Goal: Task Accomplishment & Management: Complete application form

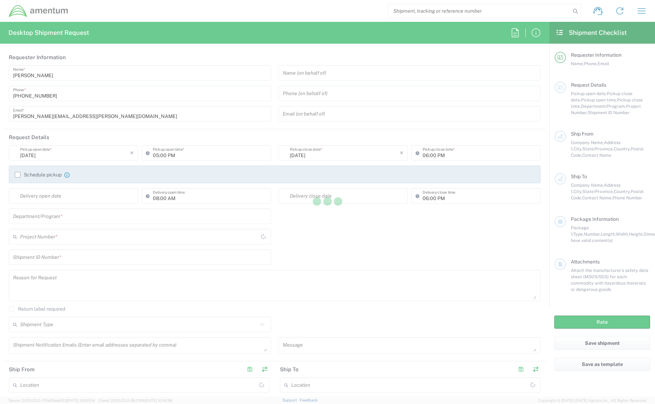
type input "[GEOGRAPHIC_DATA]"
type input "7587.SUP.00.0000.ADM.00"
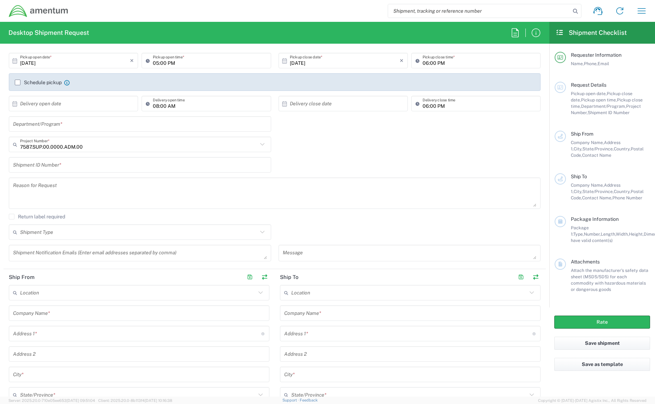
scroll to position [117, 0]
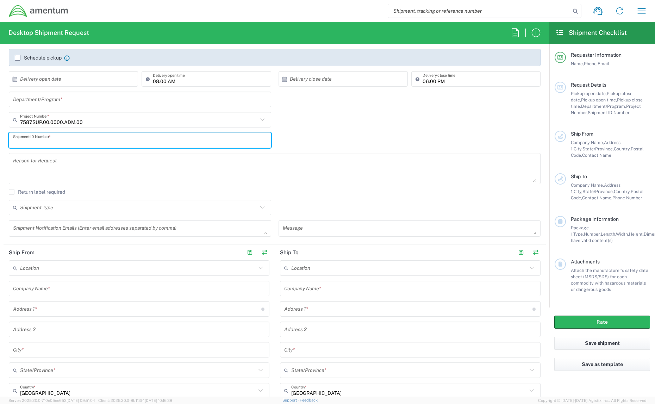
click at [111, 144] on input "text" at bounding box center [140, 140] width 254 height 12
click at [113, 163] on textarea at bounding box center [275, 168] width 524 height 27
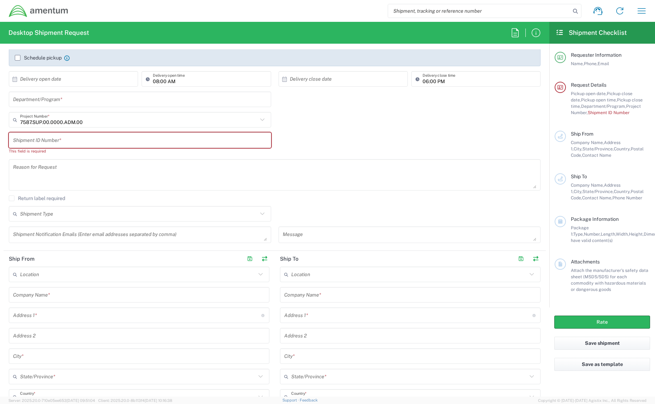
click at [326, 143] on div "Shipment ID Number * This field is required" at bounding box center [274, 145] width 539 height 27
click at [116, 98] on input "text" at bounding box center [140, 99] width 254 height 12
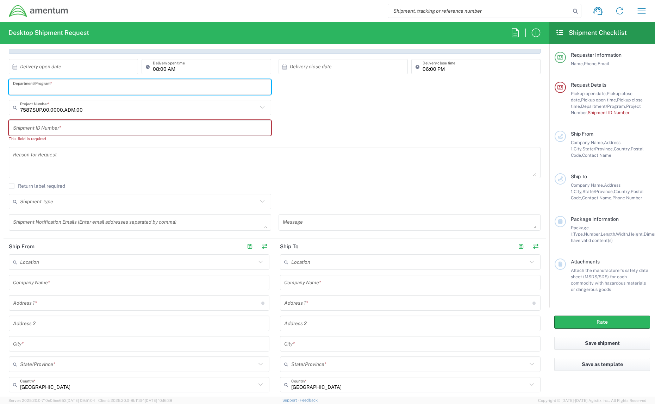
scroll to position [0, 0]
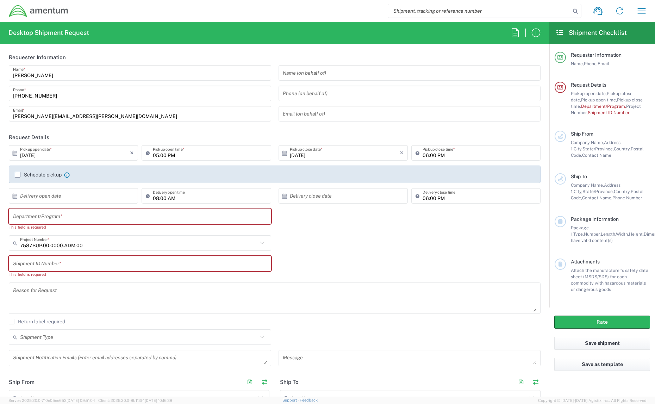
click at [17, 175] on label "Schedule pickup" at bounding box center [38, 175] width 47 height 6
click at [18, 175] on input "Schedule pickup" at bounding box center [18, 175] width 0 height 0
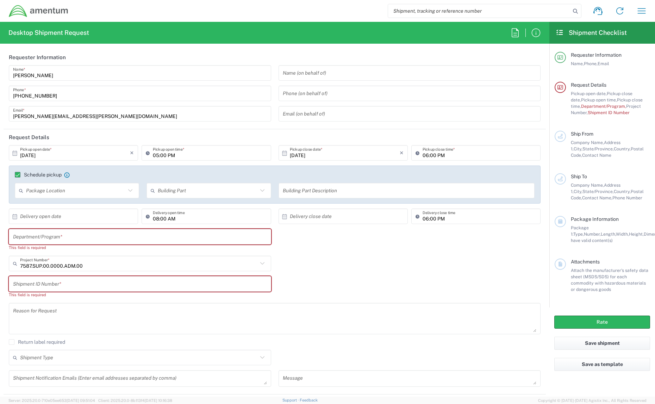
click at [121, 196] on input "text" at bounding box center [76, 191] width 100 height 12
drag, startPoint x: 370, startPoint y: 267, endPoint x: 377, endPoint y: 233, distance: 34.1
click at [370, 266] on div "7587.SUP.00.0000.ADM.00 Project Number * 7587.SUP.00.0000.ADM.00 0915.E0002.02.…" at bounding box center [274, 266] width 539 height 20
click at [221, 196] on input "text" at bounding box center [208, 191] width 100 height 12
drag, startPoint x: 329, startPoint y: 272, endPoint x: 300, endPoint y: 244, distance: 40.4
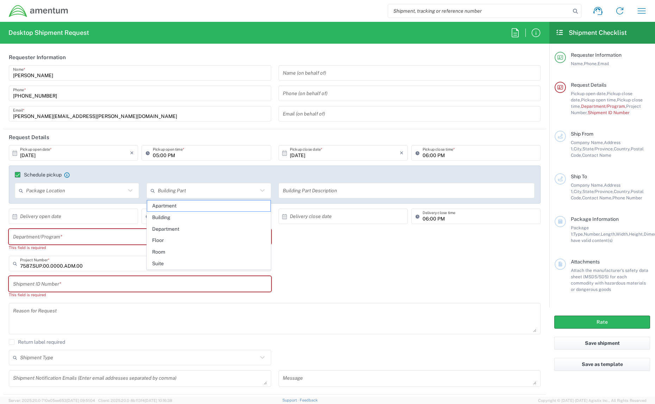
click at [329, 272] on div "7587.SUP.00.0000.ADM.00 Project Number * 7587.SUP.00.0000.ADM.00 0915.E0002.02.…" at bounding box center [274, 266] width 539 height 20
click at [636, 14] on button "button" at bounding box center [642, 10] width 17 height 17
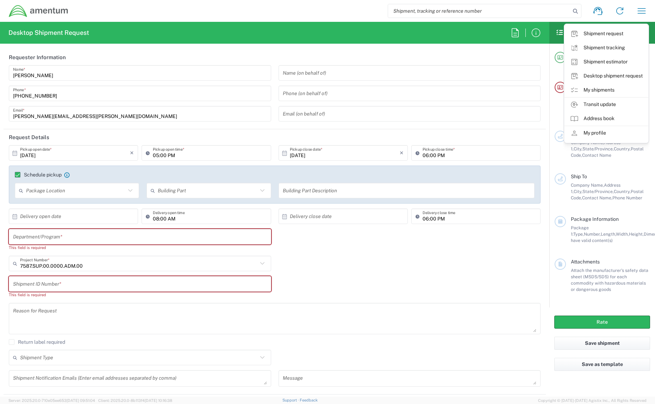
click at [616, 49] on link "Shipment tracking" at bounding box center [607, 48] width 84 height 14
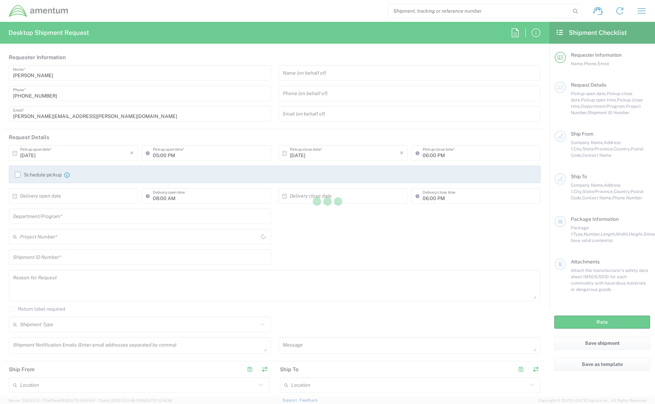
click at [642, 11] on div at bounding box center [327, 202] width 655 height 404
type input "7587.SUP.00.0000.ADM.00"
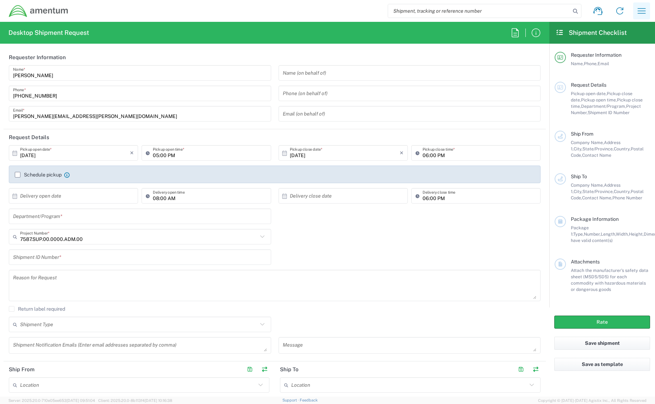
click at [641, 13] on icon "button" at bounding box center [642, 10] width 8 height 5
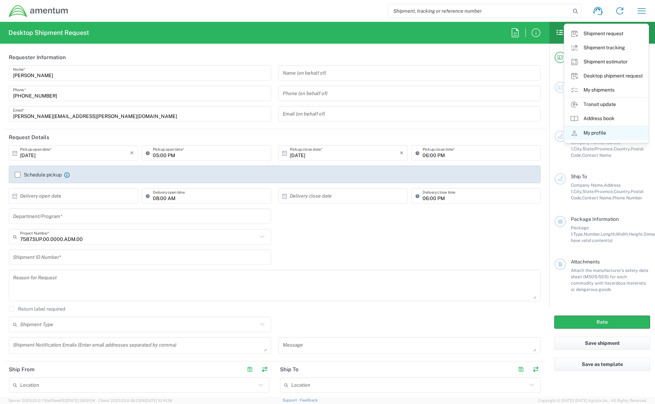
drag, startPoint x: 597, startPoint y: 136, endPoint x: 598, endPoint y: 131, distance: 5.4
click at [597, 136] on link "My profile" at bounding box center [607, 133] width 84 height 14
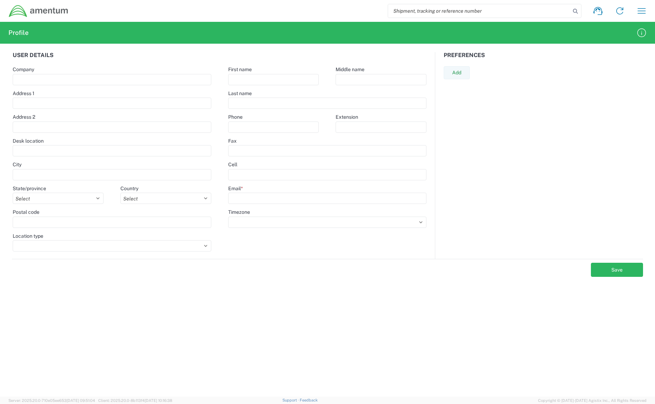
type input "Amentum Services, Inc"
select select
select select "US"
type input "Robert"
type input "Nealon III"
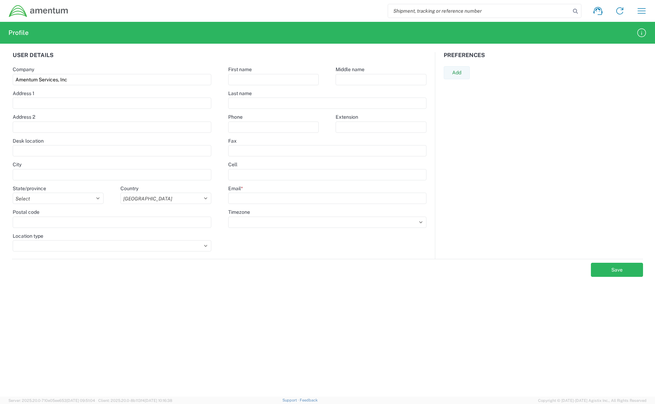
type input "+1-703-517-6230"
type input "robert.nealon@amentum.com"
select select
select select "US/Eastern"
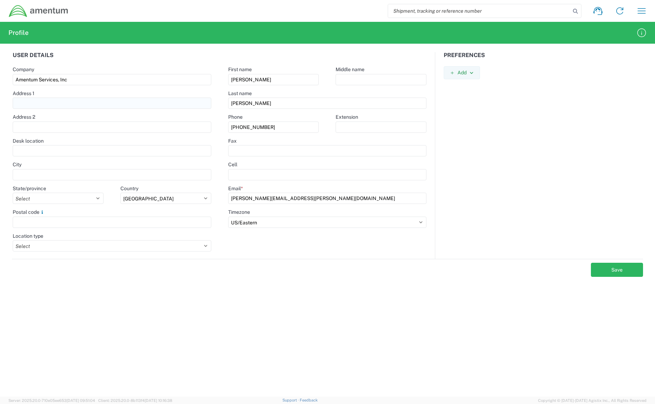
click at [71, 106] on input "text" at bounding box center [112, 103] width 199 height 11
type input "7001 Newington Road"
click at [89, 123] on input "text" at bounding box center [112, 127] width 199 height 11
click at [71, 157] on agx-form-control-wrapper-v2 "Desk location" at bounding box center [112, 150] width 216 height 24
drag, startPoint x: 73, startPoint y: 153, endPoint x: 57, endPoint y: 128, distance: 29.4
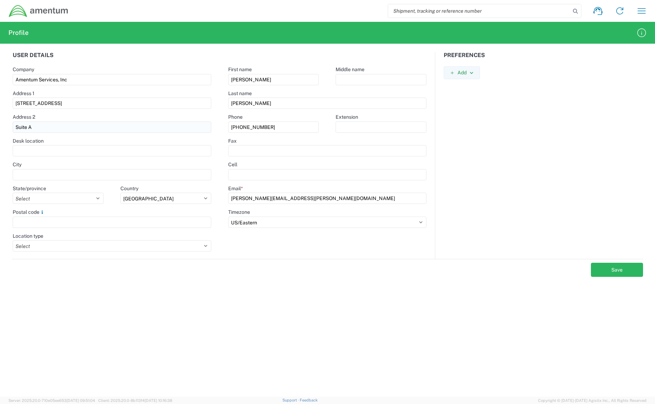
click at [73, 153] on input "text" at bounding box center [112, 150] width 199 height 11
click at [57, 125] on input "Suite A" at bounding box center [112, 127] width 199 height 11
type input "Suite 200"
click at [56, 154] on input "text" at bounding box center [112, 150] width 199 height 11
click at [53, 175] on input "text" at bounding box center [112, 174] width 199 height 11
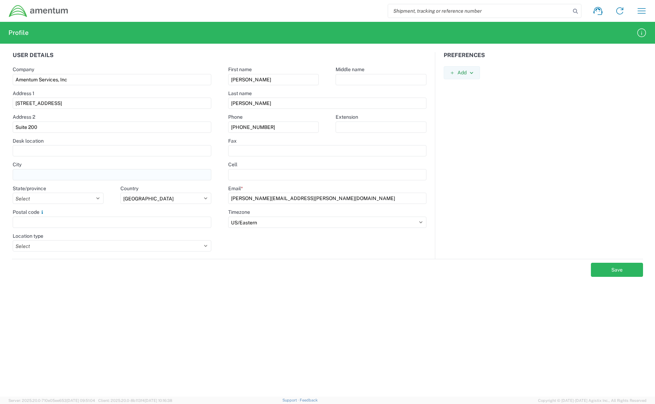
type input "Lorton"
click at [56, 203] on select "Select Alabama Alaska Arizona Arkansas Armed Forces Americas Armed Forces Europ…" at bounding box center [58, 198] width 91 height 11
select select "VA"
click at [13, 193] on select "Select Alabama Alaska Arizona Arkansas Armed Forces Americas Armed Forces Europ…" at bounding box center [58, 198] width 91 height 11
click at [95, 220] on input "text" at bounding box center [112, 222] width 199 height 11
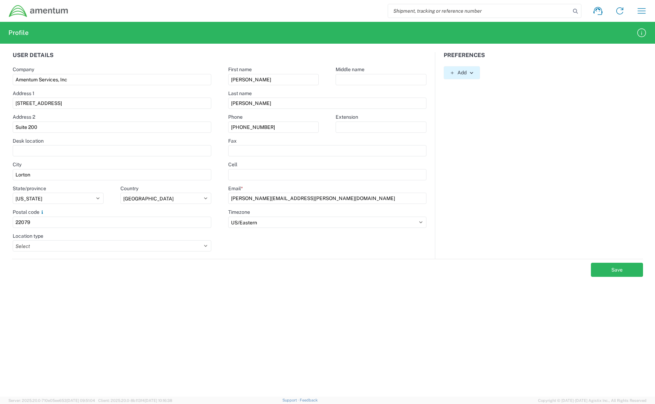
type input "22079"
click at [469, 73] on button "Add" at bounding box center [462, 72] width 36 height 13
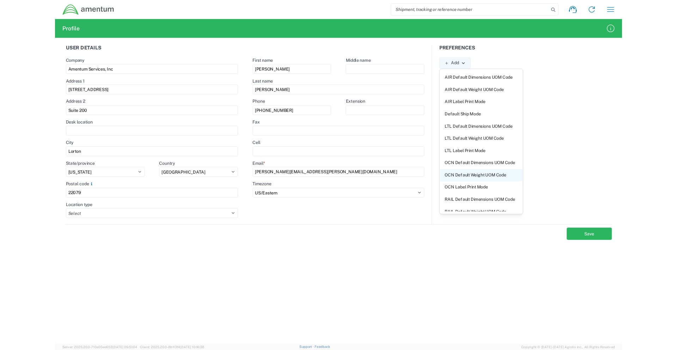
scroll to position [106, 0]
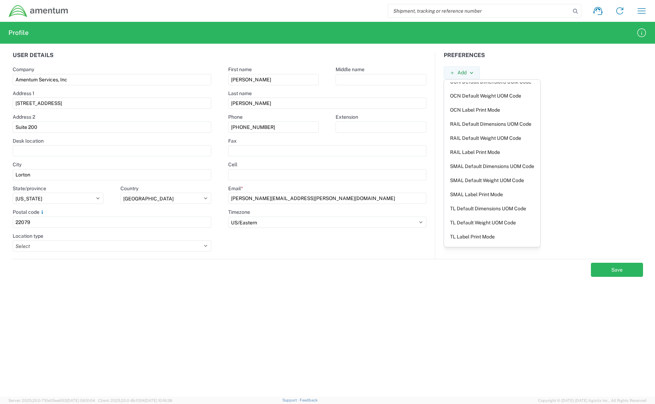
click at [599, 155] on div "Preferences Add AIR Default Dimensions UOM Code AIR Default Weight UOM Code AIR…" at bounding box center [544, 155] width 216 height 207
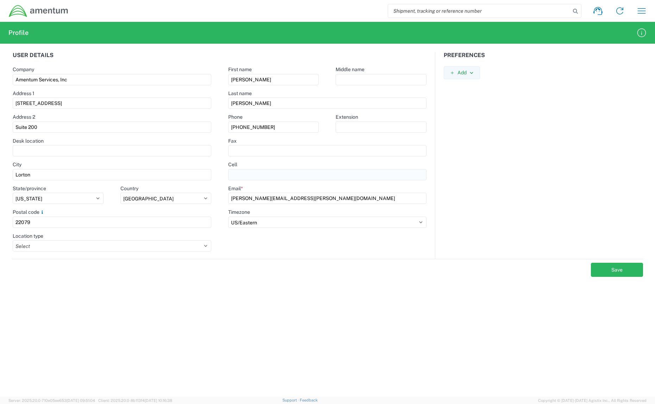
click at [261, 178] on input "text" at bounding box center [327, 174] width 198 height 11
type input "7"
click at [629, 273] on button "Save" at bounding box center [617, 270] width 52 height 14
click at [622, 271] on button "Save" at bounding box center [617, 270] width 52 height 14
click at [118, 18] on div "Shipment request Shipment tracking Shipment estimator Desktop shipment request …" at bounding box center [361, 10] width 584 height 17
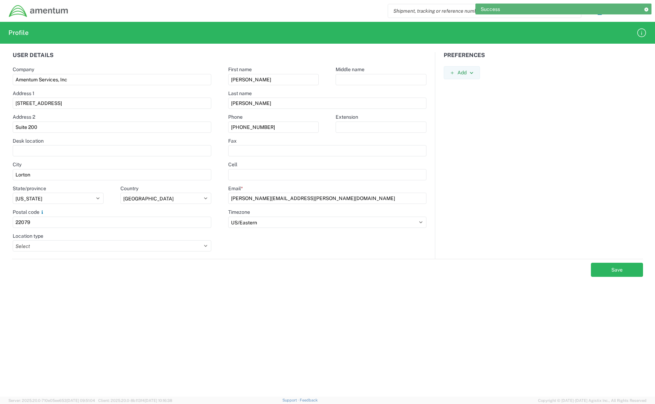
drag, startPoint x: 646, startPoint y: 18, endPoint x: 643, endPoint y: 15, distance: 4.0
click at [646, 18] on div "Success" at bounding box center [564, 12] width 176 height 16
click at [638, 14] on div "Success" at bounding box center [564, 9] width 176 height 11
click at [649, 9] on icon at bounding box center [646, 9] width 5 height 4
click at [641, 10] on icon "button" at bounding box center [641, 10] width 11 height 11
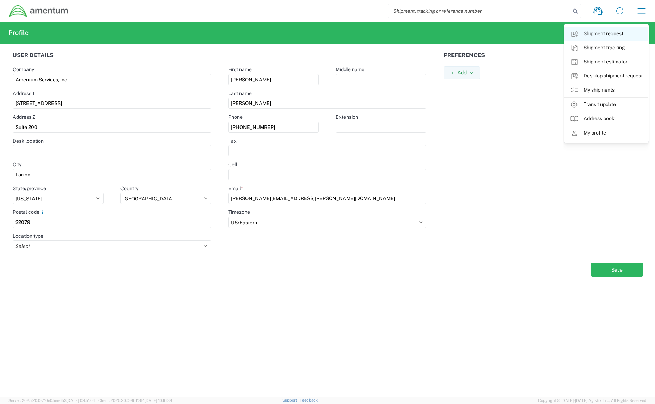
click at [615, 35] on link "Shipment request" at bounding box center [607, 34] width 84 height 14
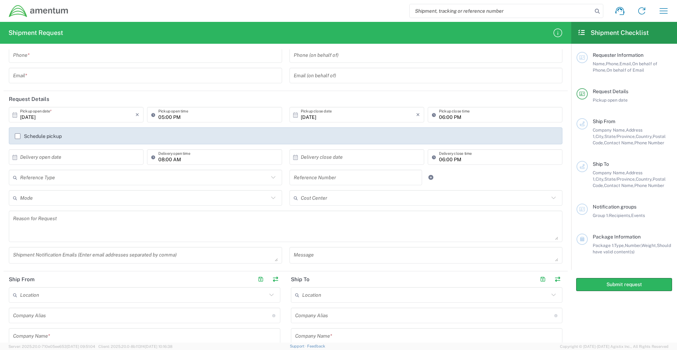
scroll to position [38, 0]
click at [655, 9] on icon "button" at bounding box center [663, 10] width 11 height 11
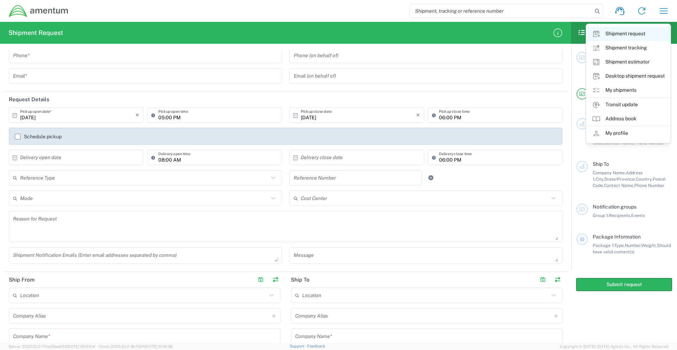
click at [646, 35] on link "Shipment request" at bounding box center [628, 34] width 84 height 14
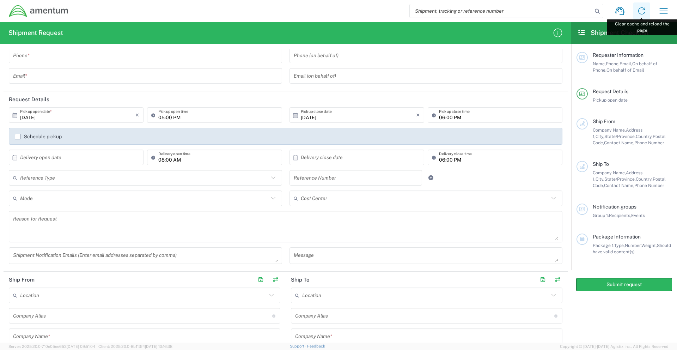
click at [642, 13] on icon at bounding box center [641, 10] width 11 height 11
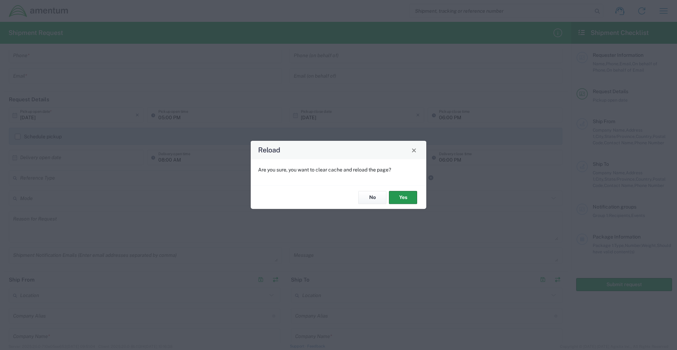
click at [410, 203] on button "Yes" at bounding box center [403, 197] width 28 height 13
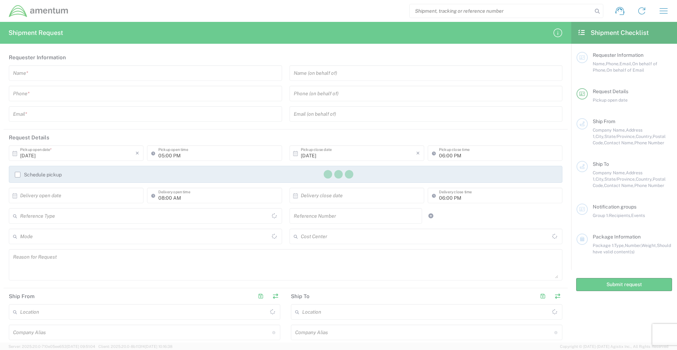
type input "[GEOGRAPHIC_DATA]"
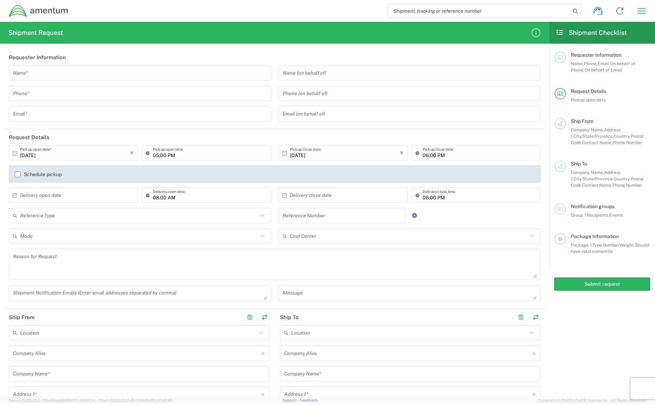
click at [273, 134] on header "Request Details" at bounding box center [275, 137] width 543 height 16
